Goal: Communication & Community: Answer question/provide support

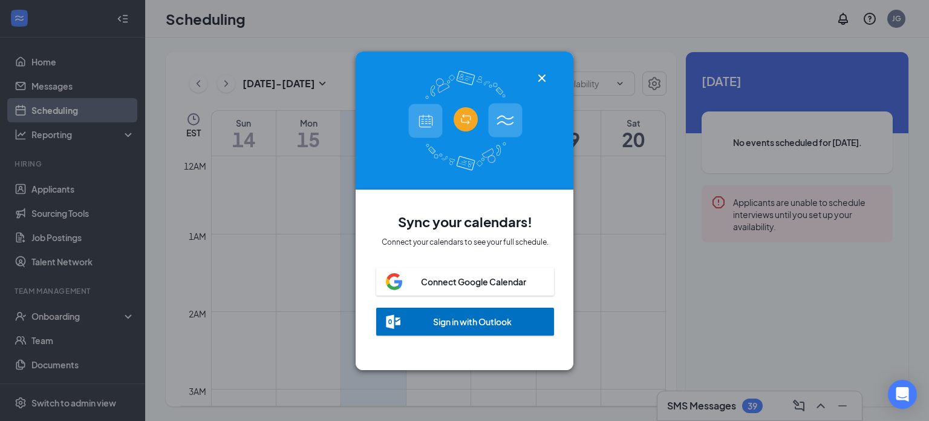
scroll to position [595, 0]
click at [544, 84] on icon "Cross" at bounding box center [542, 78] width 15 height 15
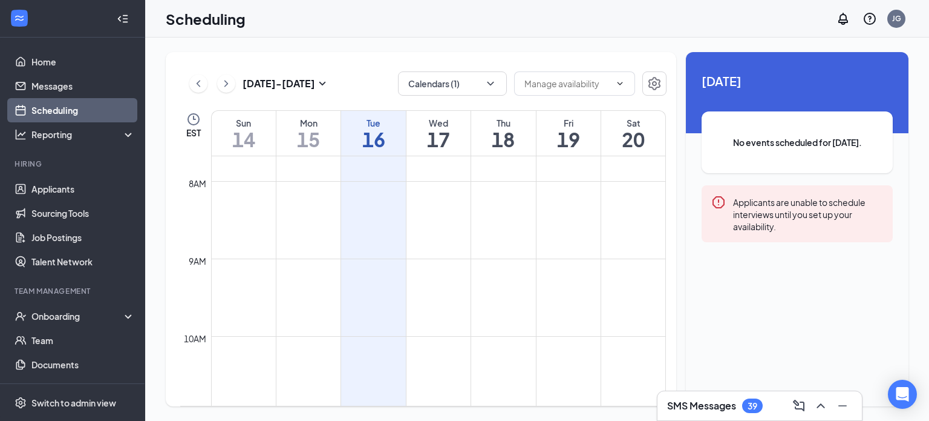
click at [667, 251] on div "[DATE] - [DATE] Calendars (1) EST Sun 14 Mon 15 Tue 16 Wed 17 Thu 18 Fri 19 Sat…" at bounding box center [421, 229] width 511 height 354
click at [680, 174] on div "[DATE] - [DATE] Calendars (1) EST Sun 14 Mon 15 Tue 16 Wed 17 Thu 18 Fri 19 Sat…" at bounding box center [537, 229] width 743 height 354
click at [677, 179] on div "[DATE] - [DATE] Calendars (1) EST Sun 14 Mon 15 Tue 16 Wed 17 Thu 18 Fri 19 Sat…" at bounding box center [537, 229] width 743 height 354
click at [680, 238] on div "[DATE] - [DATE] Calendars (1) EST Sun 14 Mon 15 Tue 16 Wed 17 Thu 18 Fri 19 Sat…" at bounding box center [537, 229] width 743 height 354
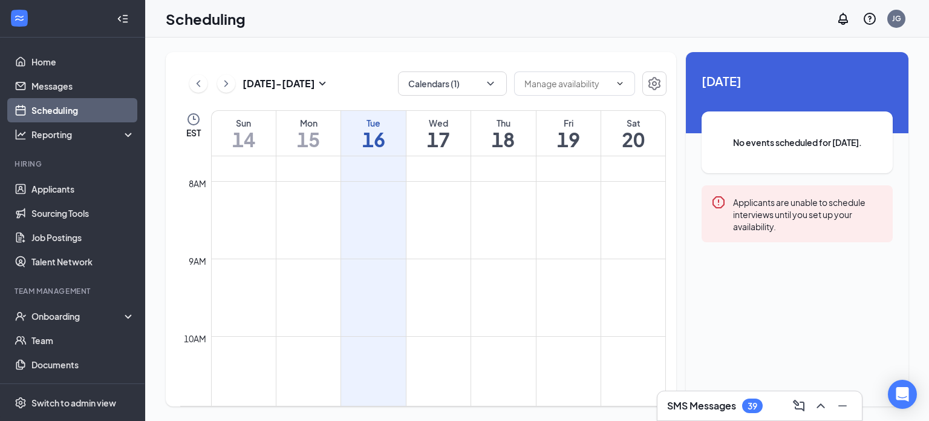
click at [670, 277] on div "[DATE] - [DATE] Calendars (1) EST Sun 14 Mon 15 Tue 16 Wed 17 Thu 18 Fri 19 Sat…" at bounding box center [421, 229] width 511 height 354
click at [632, 286] on td at bounding box center [438, 287] width 455 height 19
drag, startPoint x: 664, startPoint y: 264, endPoint x: 666, endPoint y: 282, distance: 17.6
click at [666, 282] on td "12am 1am 2am 3am 4am 5am 6am 7am 8am 9am 10am 11am 12pm 1pm 2pm 3pm 4pm 5pm 6pm…" at bounding box center [423, 281] width 487 height 250
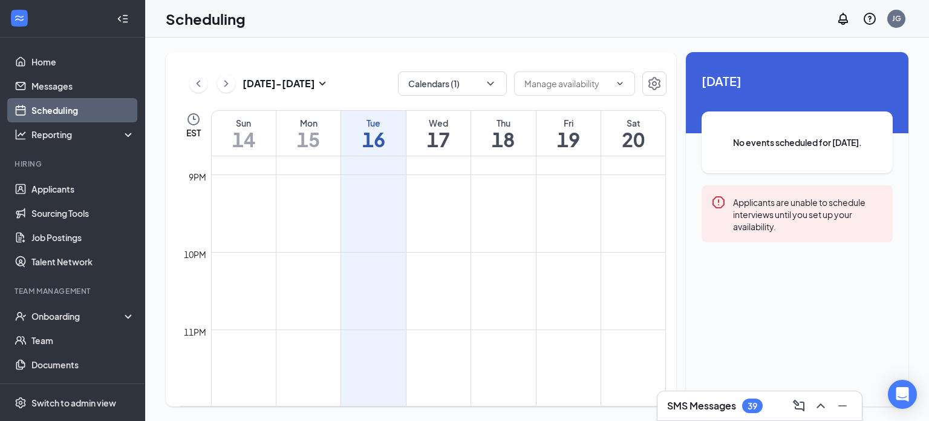
scroll to position [1609, 0]
click at [57, 65] on link "Home" at bounding box center [82, 62] width 103 height 24
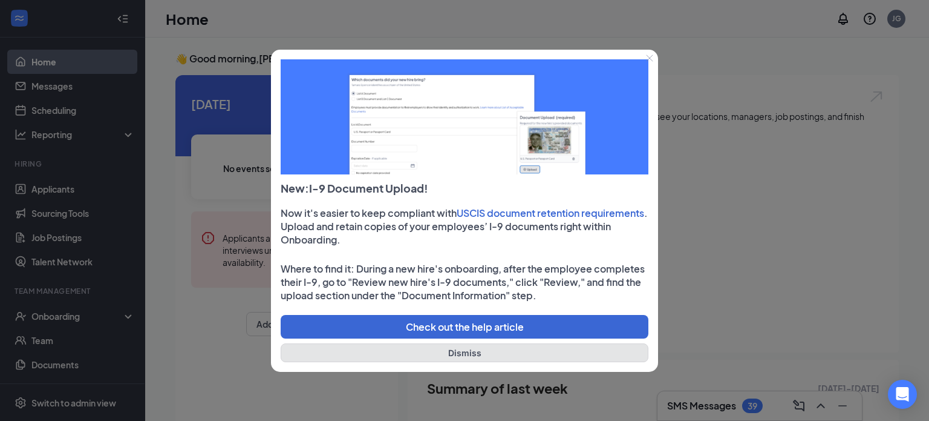
click at [477, 358] on button "Dismiss" at bounding box center [465, 352] width 368 height 19
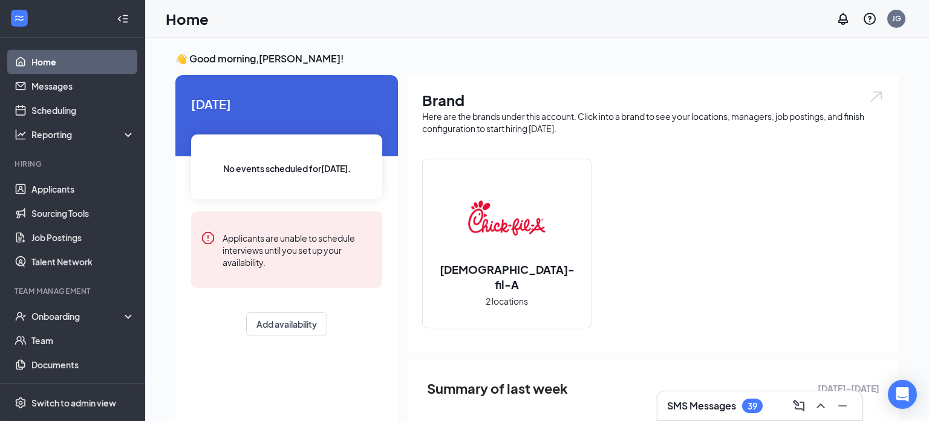
click at [556, 293] on div "[DEMOGRAPHIC_DATA]-fil-A 2 locations" at bounding box center [507, 243] width 168 height 168
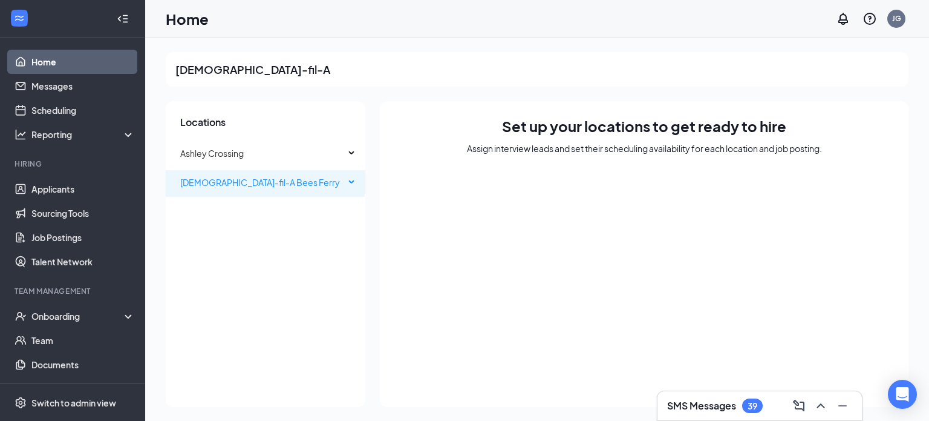
click at [264, 185] on span "[DEMOGRAPHIC_DATA]-fil-A Bees Ferry" at bounding box center [260, 182] width 160 height 11
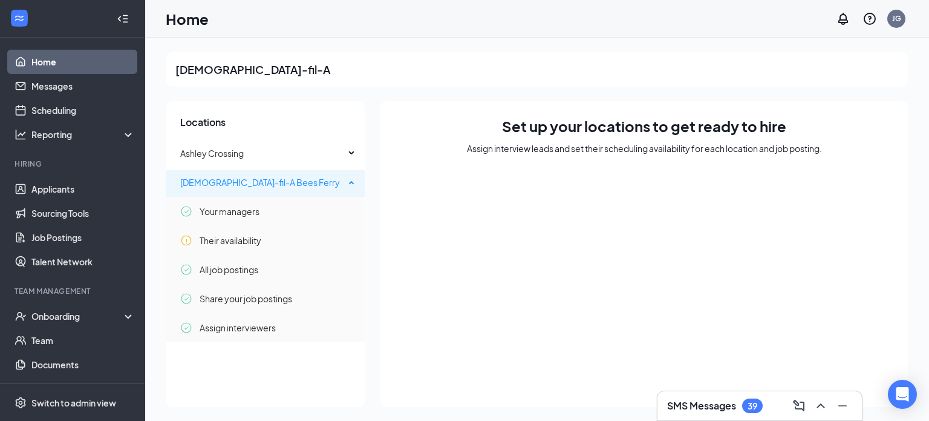
click at [250, 177] on span "[DEMOGRAPHIC_DATA]-fil-A Bees Ferry" at bounding box center [260, 182] width 160 height 11
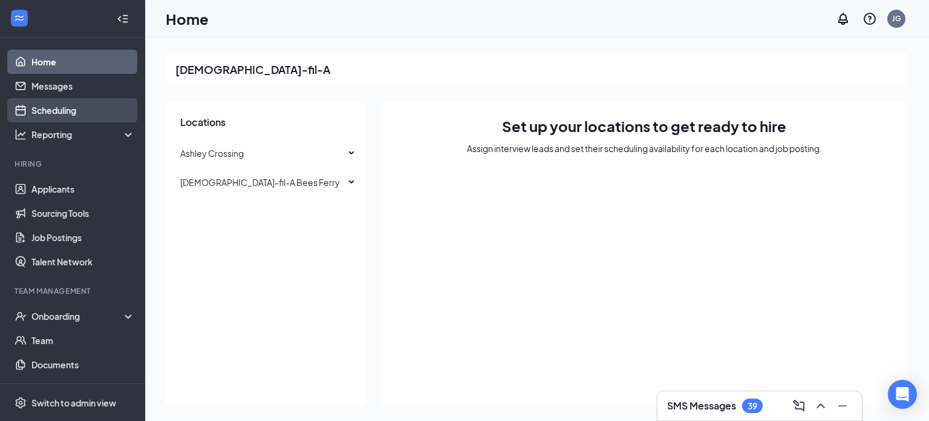
click at [73, 118] on link "Scheduling" at bounding box center [82, 110] width 103 height 24
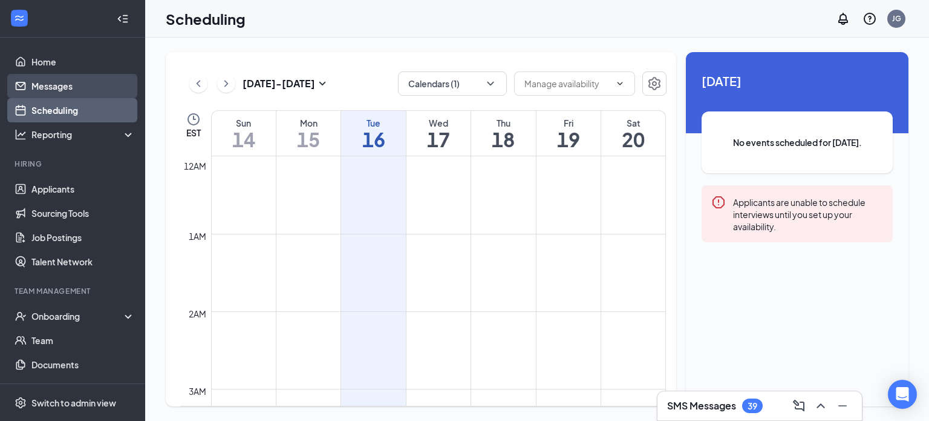
scroll to position [595, 0]
click at [72, 97] on link "Messages" at bounding box center [82, 86] width 103 height 24
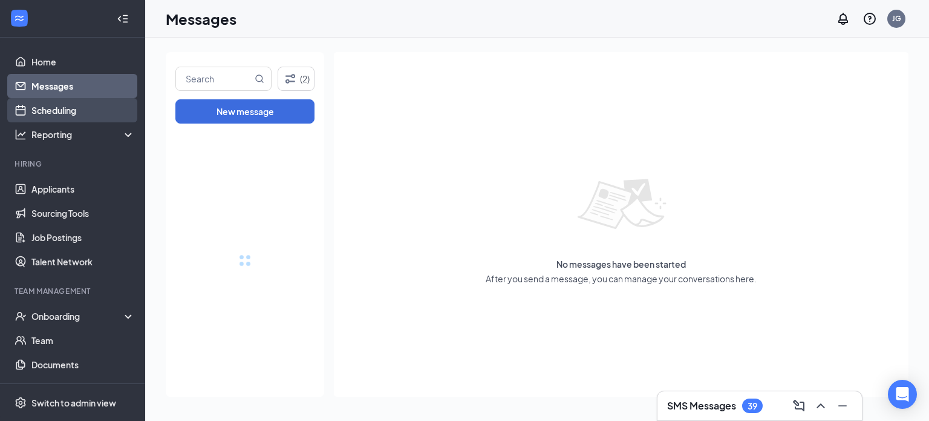
click at [70, 116] on link "Scheduling" at bounding box center [82, 110] width 103 height 24
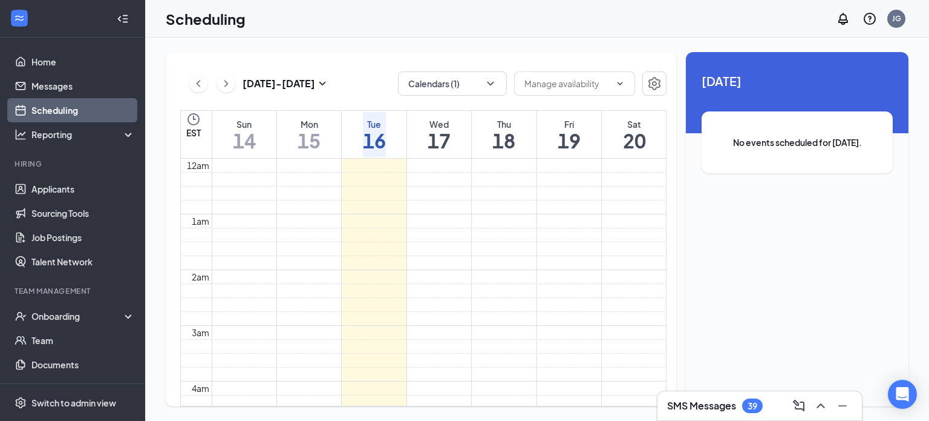
scroll to position [595, 0]
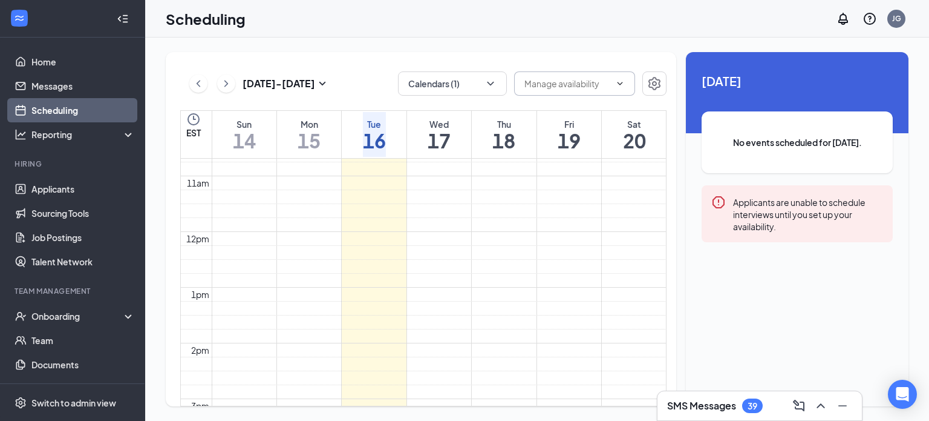
click at [626, 85] on span at bounding box center [574, 83] width 121 height 24
click at [623, 85] on icon "ChevronDown" at bounding box center [620, 84] width 10 height 10
click at [663, 86] on button "button" at bounding box center [655, 83] width 24 height 24
click at [500, 85] on button "Calendars (1)" at bounding box center [452, 83] width 109 height 24
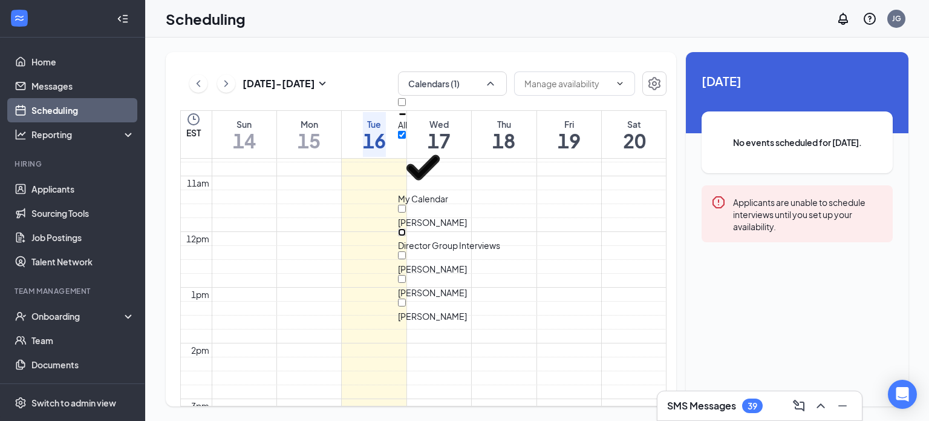
click at [406, 228] on input "Director Group Interviews" at bounding box center [402, 232] width 8 height 8
checkbox input "true"
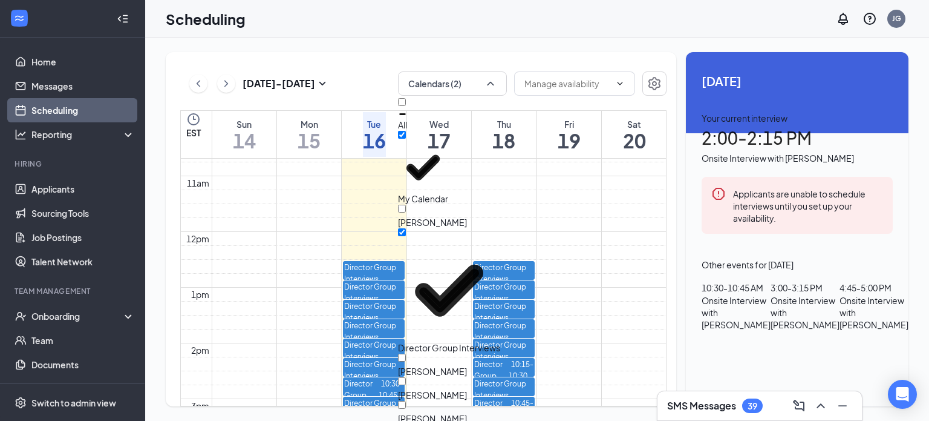
click at [670, 221] on div "[DATE] - [DATE] Calendars (2) EST Sun 14 Mon 15 Tue 16 Wed 17 Thu 18 Fri 19 Sat…" at bounding box center [421, 229] width 511 height 354
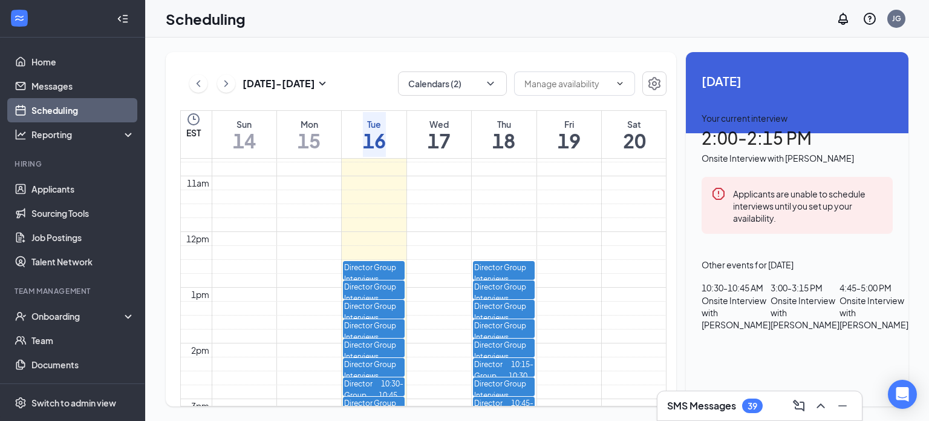
click at [669, 355] on div "[DATE] - [DATE] Calendars (2) EST Sun 14 Mon 15 Tue 16 Wed 17 Thu 18 Fri 19 Sat…" at bounding box center [421, 229] width 511 height 354
click at [670, 347] on div "[DATE] - [DATE] Calendars (2) EST Sun 14 Mon 15 Tue 16 Wed 17 Thu 18 Fri 19 Sat…" at bounding box center [421, 229] width 511 height 354
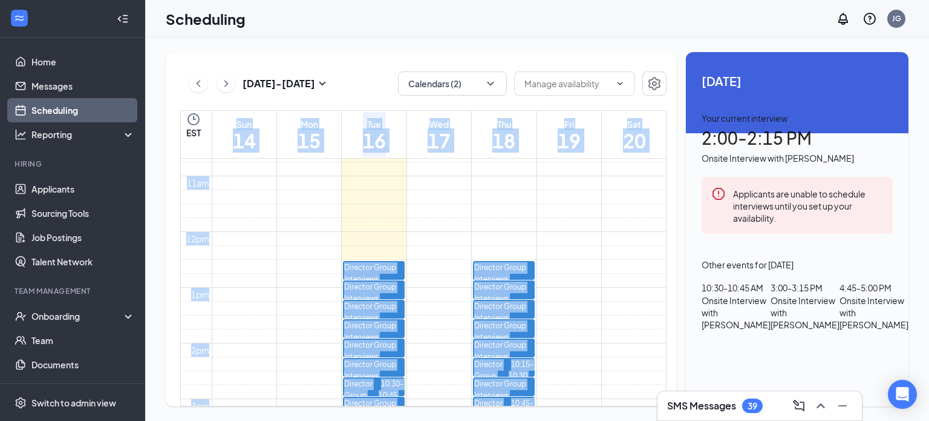
click at [660, 134] on td at bounding box center [439, 127] width 455 height 14
click at [672, 334] on div "[DATE] - [DATE] Calendars (2) EST Sun 14 Mon 15 Tue 16 Wed 17 Thu 18 Fri 19 Sat…" at bounding box center [421, 229] width 511 height 354
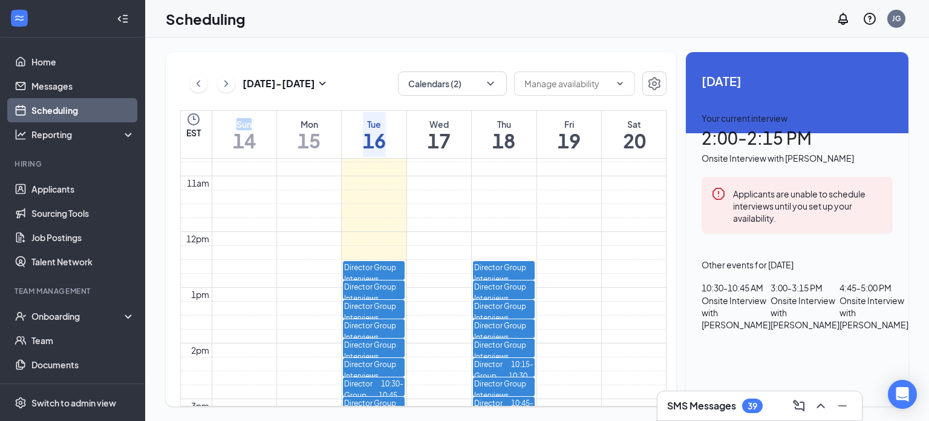
click at [672, 334] on div "[DATE] - [DATE] Calendars (2) EST Sun 14 Mon 15 Tue 16 Wed 17 Thu 18 Fri 19 Sat…" at bounding box center [421, 229] width 511 height 354
click at [677, 256] on div "[DATE] - [DATE] Calendars (2) EST Sun 14 Mon 15 Tue 16 Wed 17 Thu 18 Fri 19 Sat…" at bounding box center [537, 229] width 743 height 354
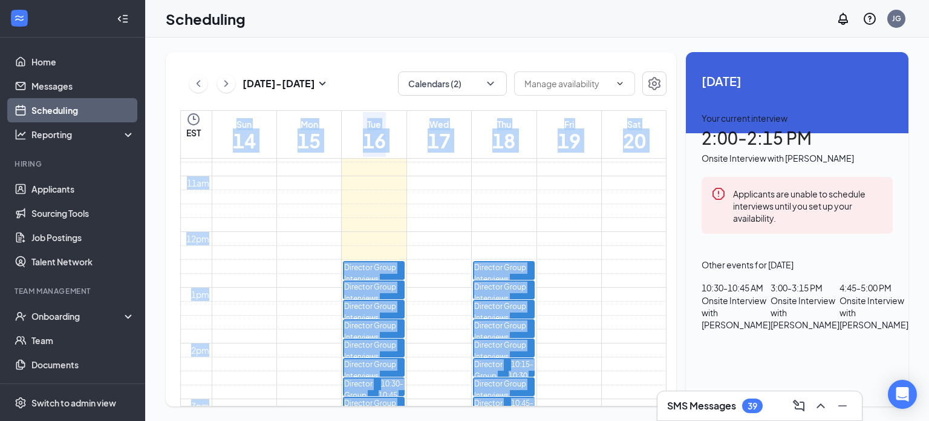
click at [677, 256] on div "[DATE] - [DATE] Calendars (2) EST Sun 14 Mon 15 Tue 16 Wed 17 Thu 18 Fri 19 Sat…" at bounding box center [537, 229] width 743 height 354
click at [673, 183] on div "[DATE] - [DATE] Calendars (2) EST Sun 14 Mon 15 Tue 16 Wed 17 Thu 18 Fri 19 Sat…" at bounding box center [421, 229] width 511 height 354
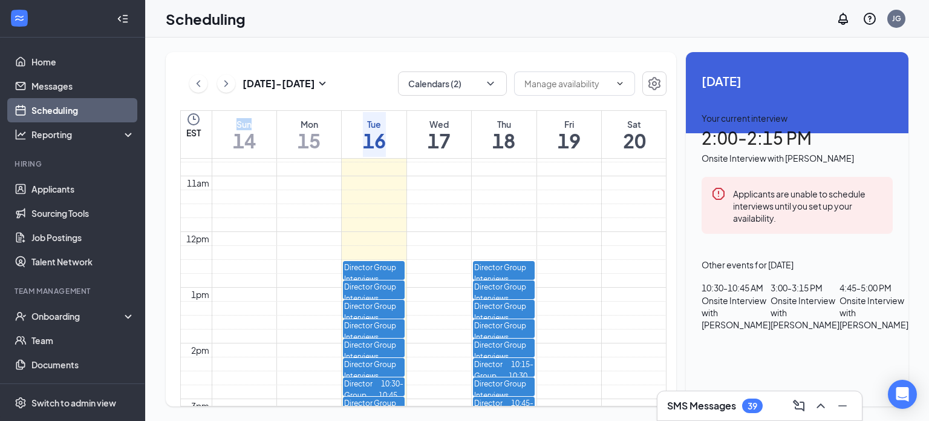
click at [673, 183] on div "[DATE] - [DATE] Calendars (2) EST Sun 14 Mon 15 Tue 16 Wed 17 Thu 18 Fri 19 Sat…" at bounding box center [421, 229] width 511 height 354
click at [675, 310] on div "[DATE] - [DATE] Calendars (2) EST Sun 14 Mon 15 Tue 16 Wed 17 Thu 18 Fri 19 Sat…" at bounding box center [421, 229] width 511 height 354
click at [681, 197] on div "[DATE] - [DATE] Calendars (2) EST Sun 14 Mon 15 Tue 16 Wed 17 Thu 18 Fri 19 Sat…" at bounding box center [537, 229] width 743 height 354
click at [675, 252] on div "[DATE] - [DATE] Calendars (2) EST Sun 14 Mon 15 Tue 16 Wed 17 Thu 18 Fri 19 Sat…" at bounding box center [421, 229] width 511 height 354
click at [661, 120] on td at bounding box center [439, 114] width 455 height 14
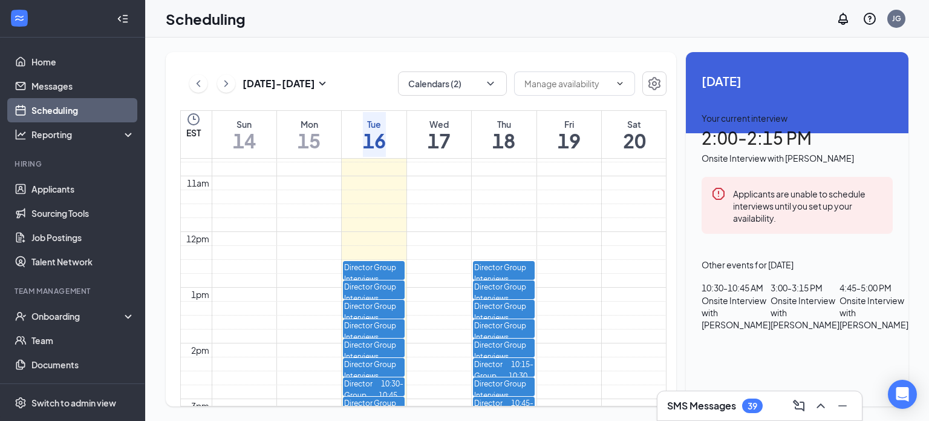
click at [661, 120] on td at bounding box center [439, 114] width 455 height 14
click at [666, 343] on div "12am 1am 2am 3am 4am 5am 6am 7am 8am 9am 10am 11am 12pm 1pm 2pm 3pm 4pm 5pm 6pm…" at bounding box center [423, 282] width 485 height 247
click at [663, 148] on td at bounding box center [439, 141] width 455 height 14
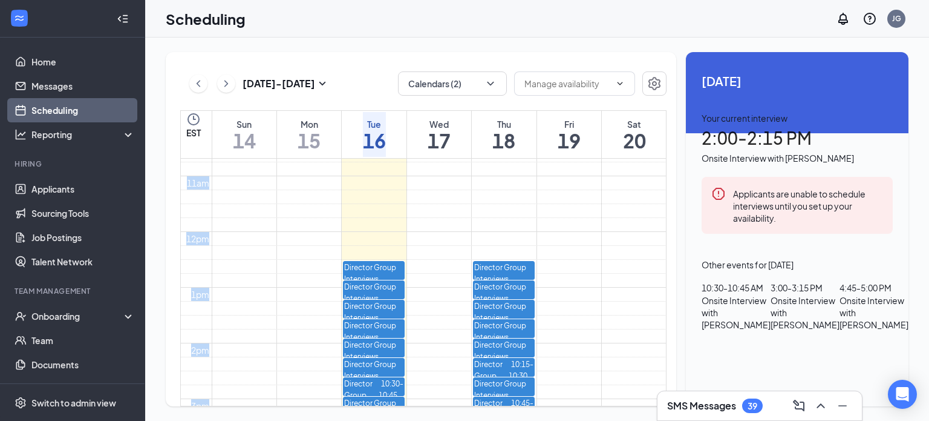
click at [663, 148] on td at bounding box center [439, 141] width 455 height 14
click at [661, 93] on td at bounding box center [439, 86] width 455 height 14
click at [666, 93] on td at bounding box center [439, 86] width 455 height 14
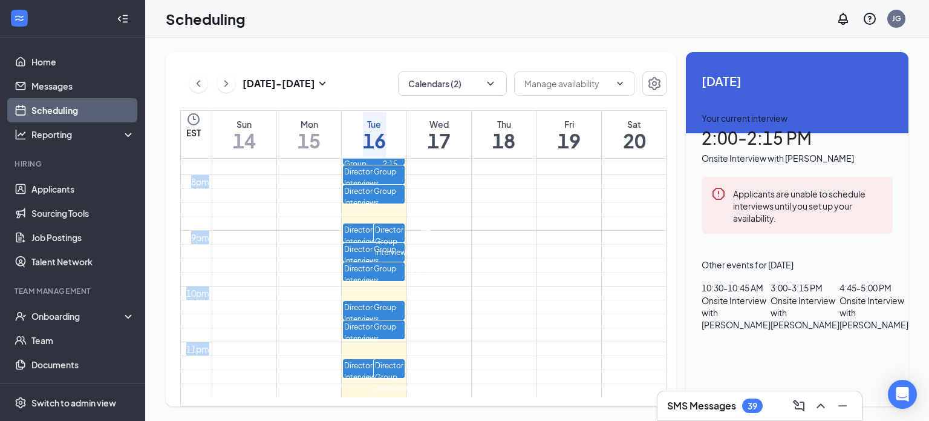
scroll to position [1079, 0]
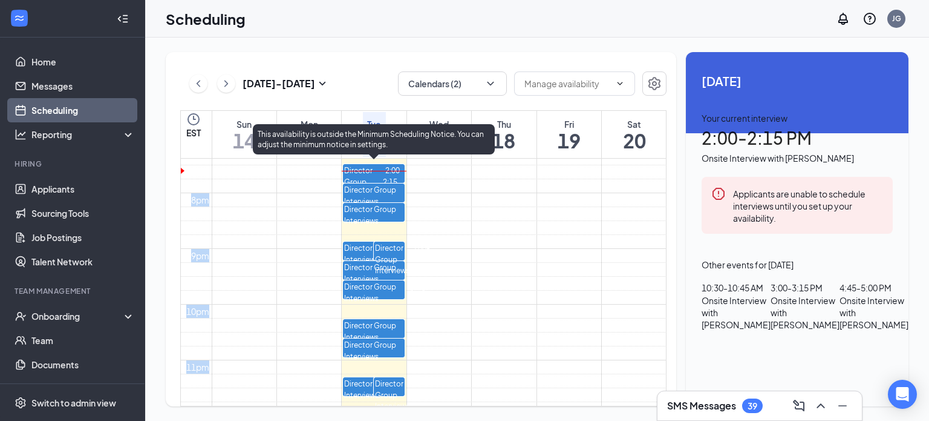
click at [395, 179] on span "2:00-2:15 PM" at bounding box center [393, 180] width 21 height 35
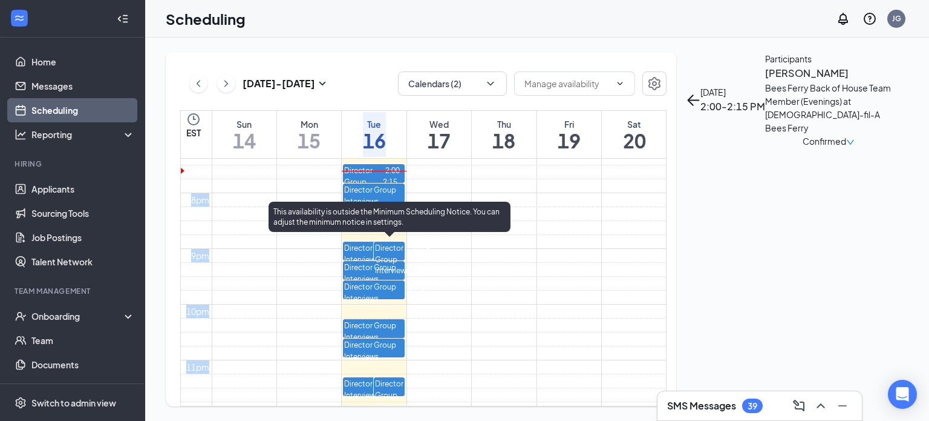
click at [430, 256] on span "3:00-3:15 PM" at bounding box center [420, 258] width 21 height 35
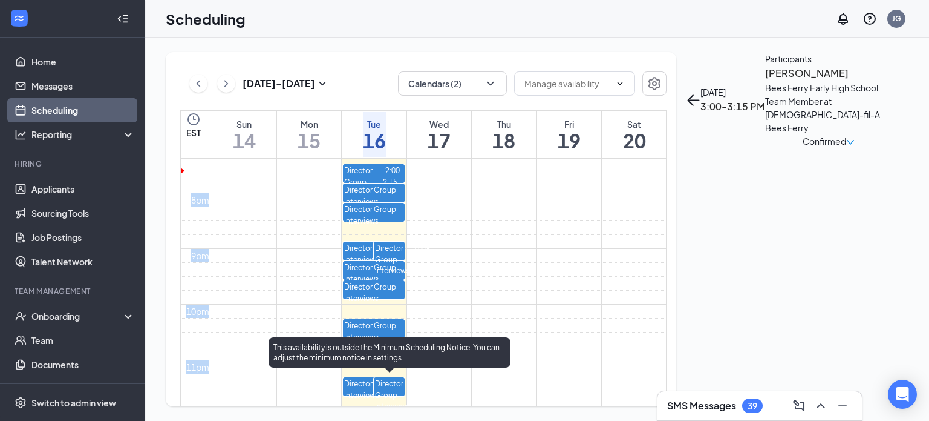
click at [430, 391] on span "4:45-5:00 PM" at bounding box center [420, 393] width 21 height 35
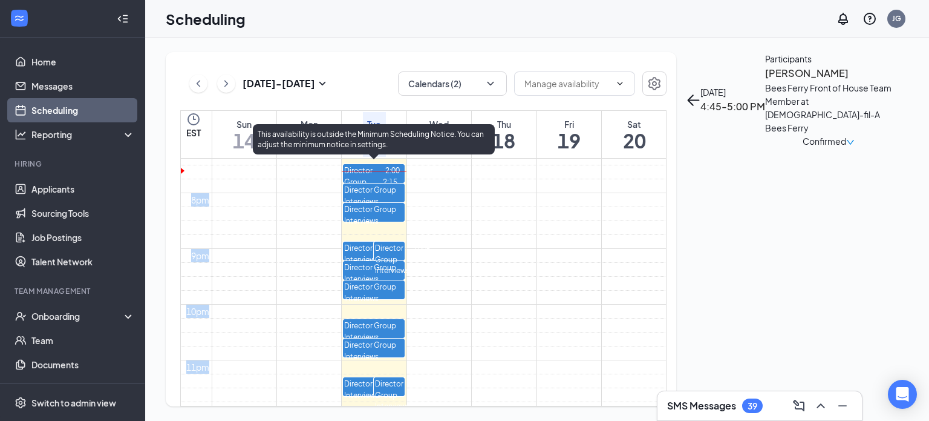
click at [404, 179] on span "2:00-2:15 PM" at bounding box center [393, 180] width 21 height 35
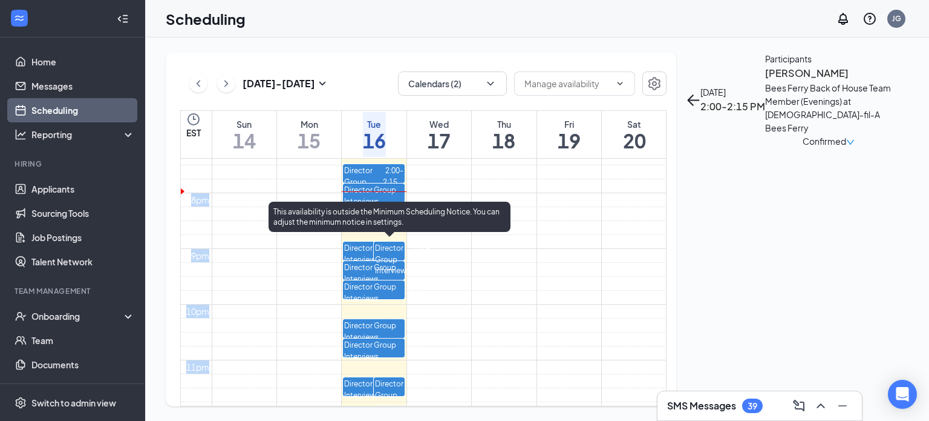
click at [430, 257] on span "3:00-3:15 PM" at bounding box center [420, 258] width 21 height 35
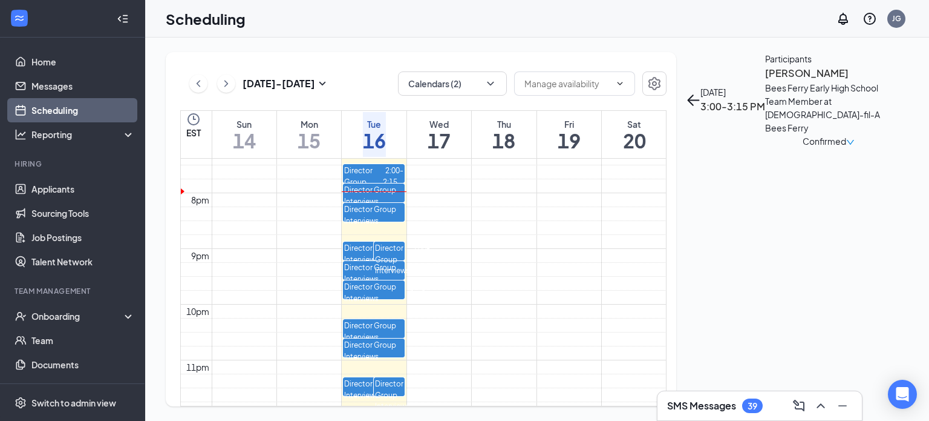
click at [404, 179] on span "2:00-2:15 PM" at bounding box center [393, 180] width 21 height 35
click at [720, 407] on h3 "SMS Messages" at bounding box center [701, 405] width 69 height 13
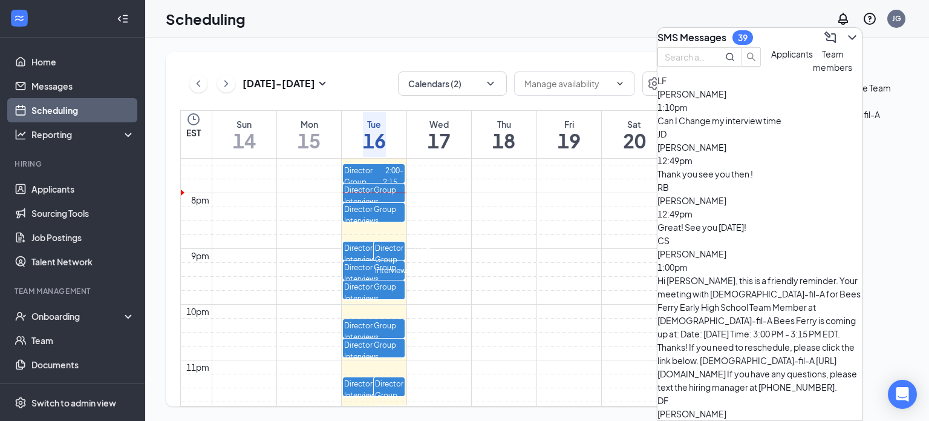
click at [754, 127] on div "Can I Change my interview time" at bounding box center [760, 120] width 205 height 13
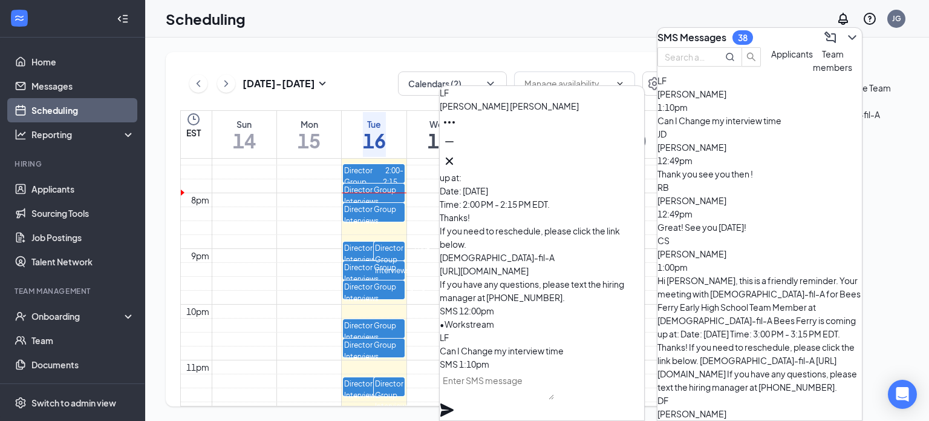
click at [514, 398] on textarea at bounding box center [497, 384] width 114 height 29
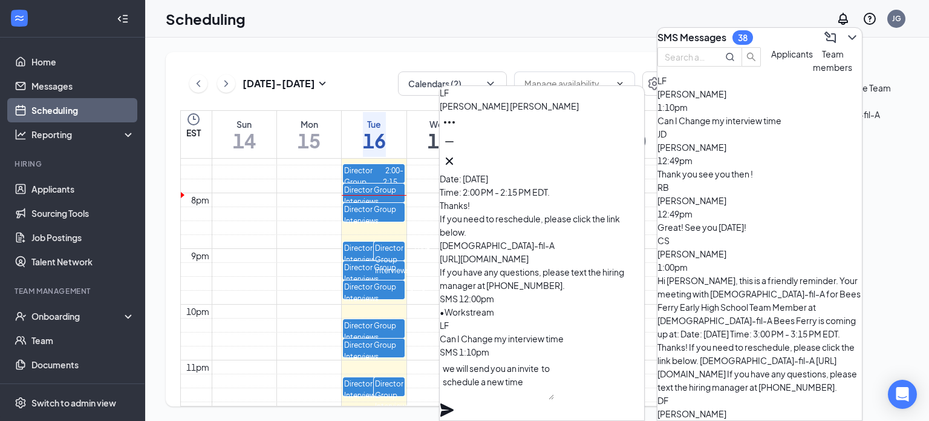
type textarea "we will send you an invite to schedule a new time"
click at [621, 390] on div "we will send you an invite to schedule a new time" at bounding box center [542, 389] width 205 height 62
click at [454, 402] on icon "Plane" at bounding box center [447, 409] width 15 height 15
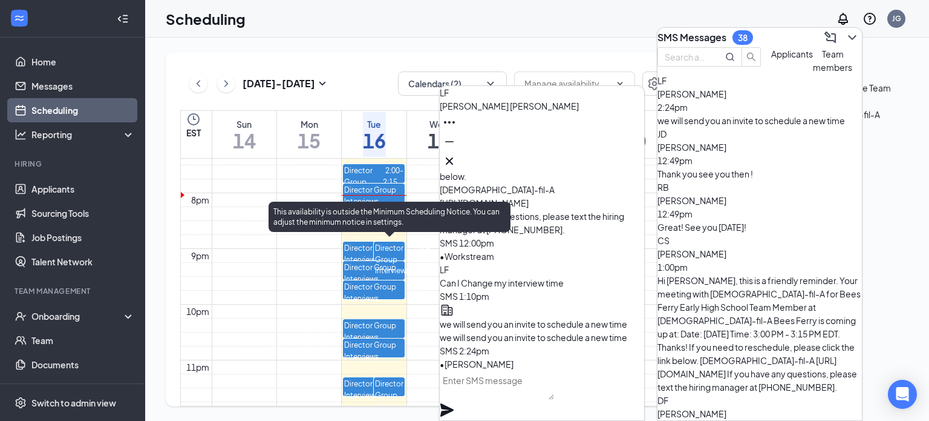
click at [414, 256] on span "3:00-3:15 PM" at bounding box center [420, 258] width 21 height 35
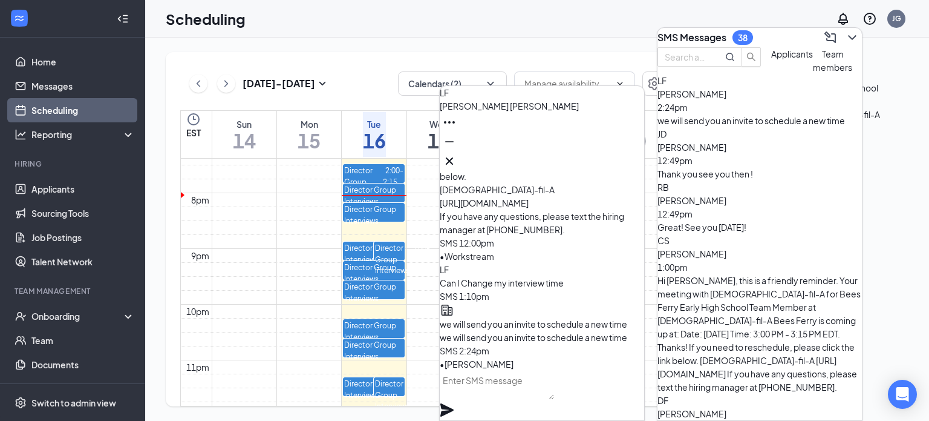
scroll to position [-13, 0]
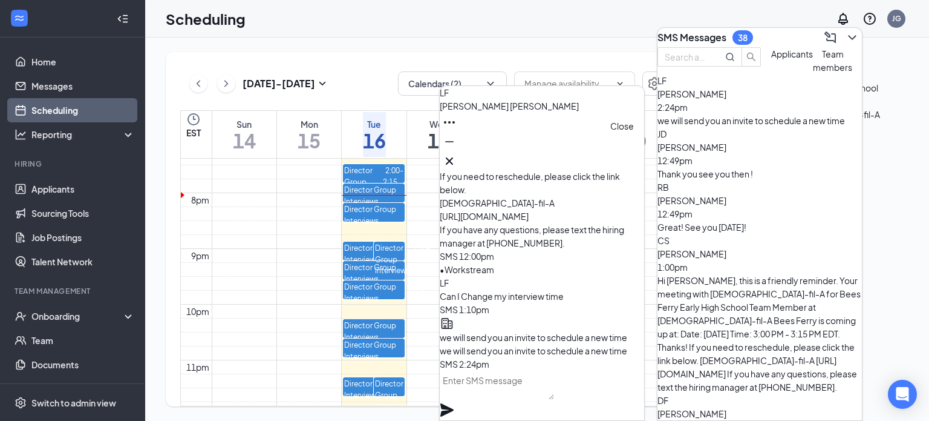
click at [459, 160] on button at bounding box center [449, 160] width 19 height 19
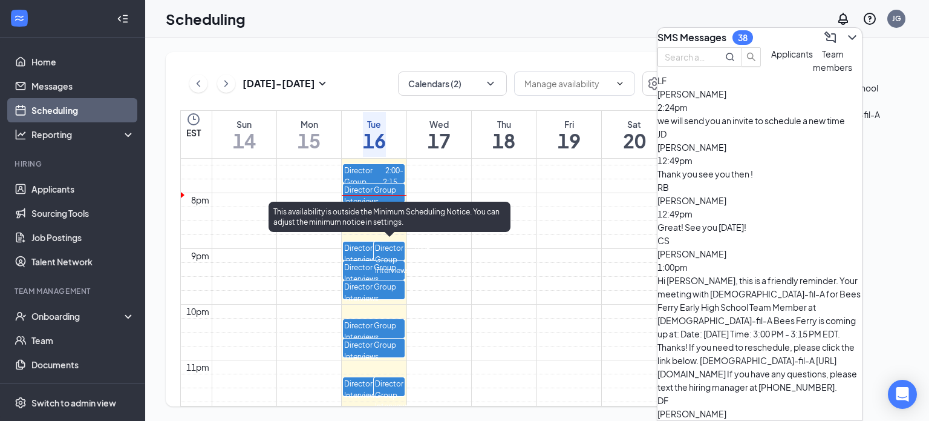
click at [429, 256] on span "3:00-3:15 PM" at bounding box center [420, 258] width 21 height 35
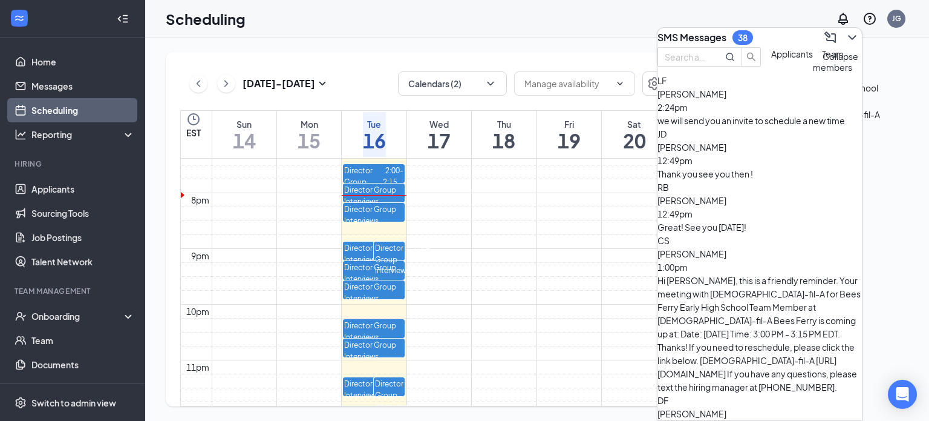
click at [845, 34] on icon "ChevronDown" at bounding box center [852, 37] width 15 height 15
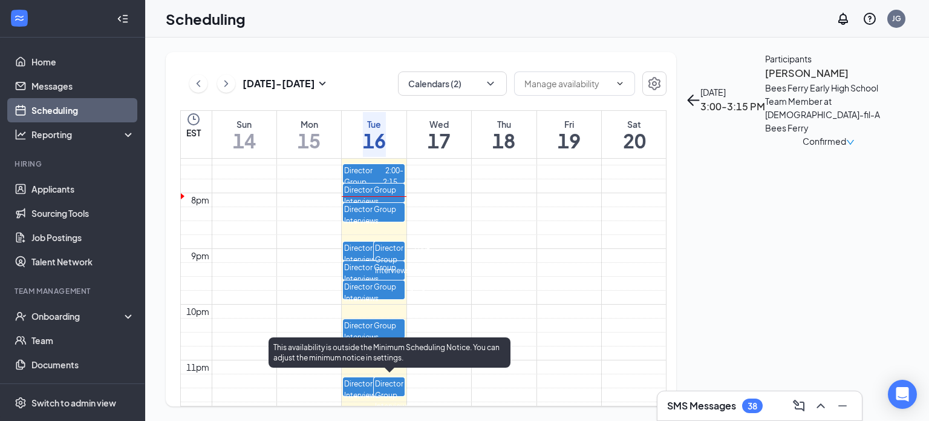
click at [430, 393] on span "4:45-5:00 PM" at bounding box center [420, 393] width 21 height 35
click at [430, 388] on span "4:45-5:00 PM" at bounding box center [420, 393] width 21 height 35
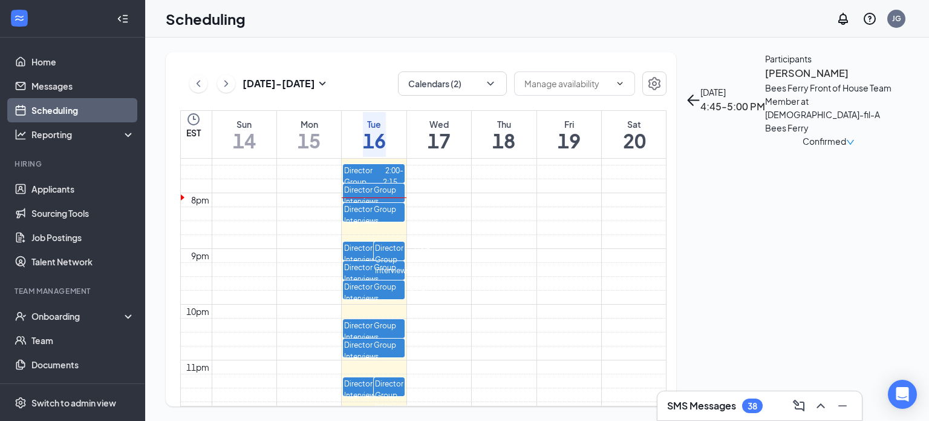
click at [686, 398] on div "SMS Messages 38" at bounding box center [759, 405] width 185 height 19
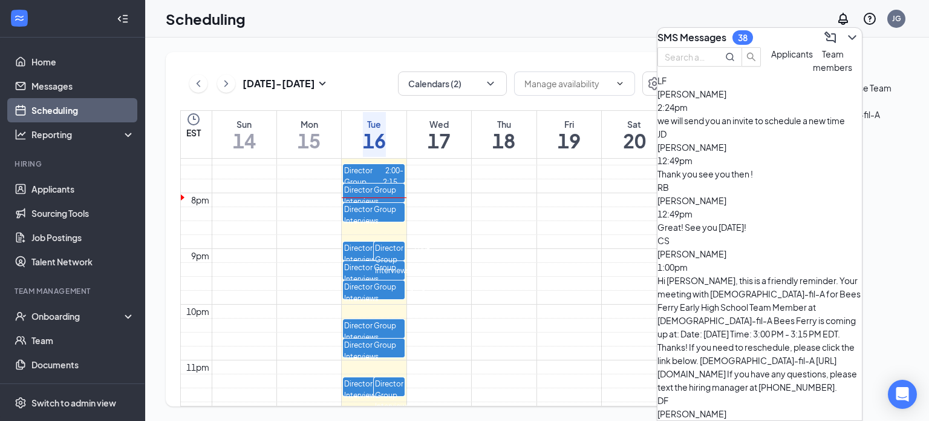
click at [829, 180] on div "[PERSON_NAME] [PERSON_NAME] 12:49pm Thank you see you then !" at bounding box center [760, 153] width 205 height 53
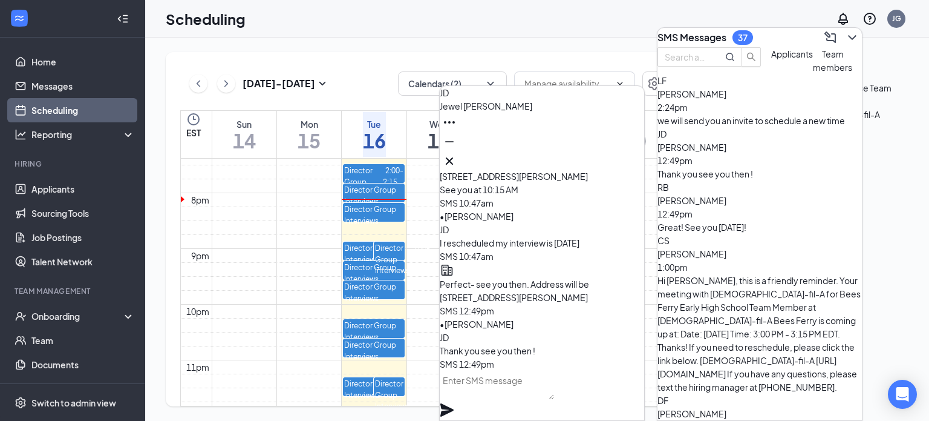
click at [749, 222] on div "Great! See you [DATE]!" at bounding box center [760, 226] width 205 height 13
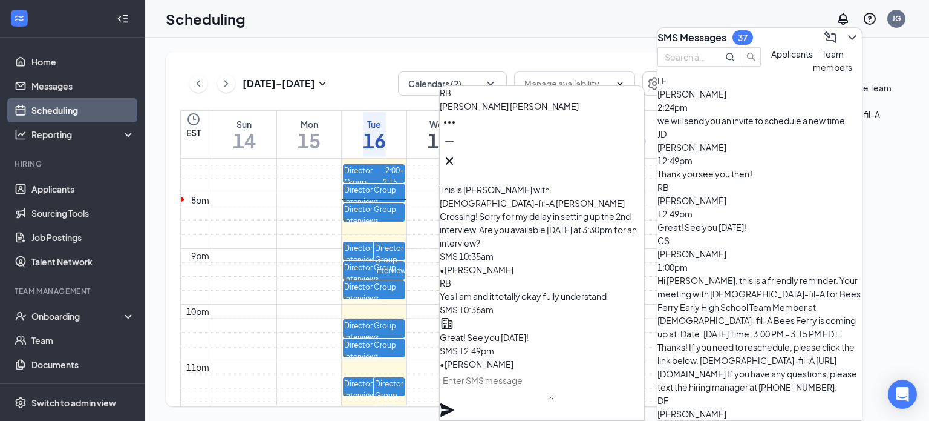
click at [758, 254] on div "Carter Souris 1:00pm" at bounding box center [760, 260] width 205 height 27
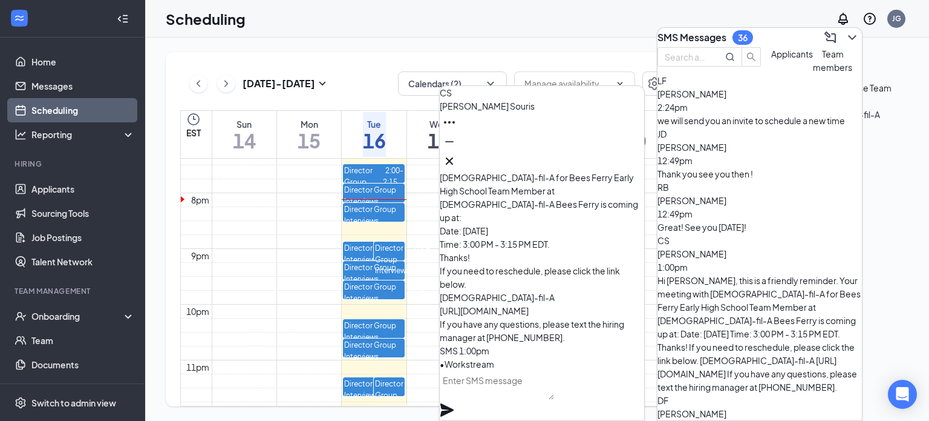
click at [813, 73] on span "Team members" at bounding box center [832, 60] width 39 height 24
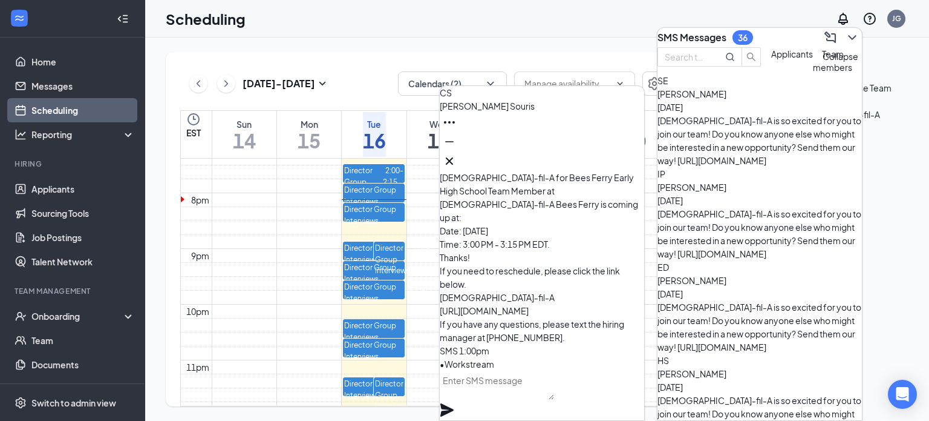
click at [845, 38] on icon "ChevronDown" at bounding box center [852, 37] width 15 height 15
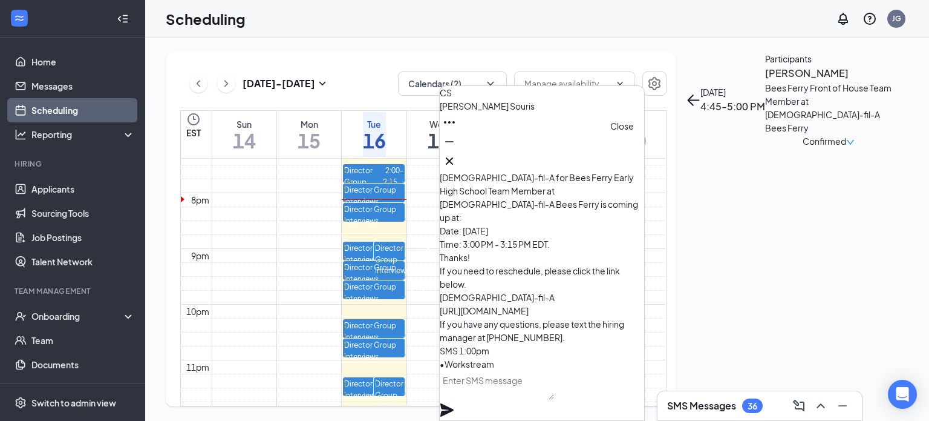
click at [457, 159] on icon "Cross" at bounding box center [449, 161] width 15 height 15
